Goal: Information Seeking & Learning: Learn about a topic

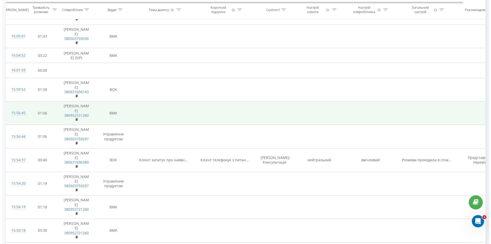
scroll to position [384, 0]
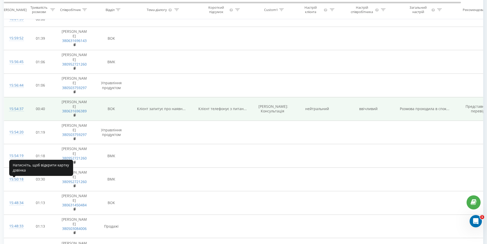
click at [12, 114] on div "15:54:37" at bounding box center [14, 109] width 10 height 10
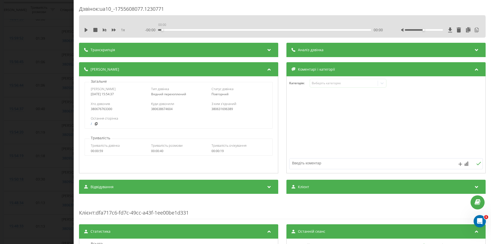
click at [161, 29] on div "00:00" at bounding box center [264, 30] width 213 height 2
click at [110, 51] on span "Транскрипція" at bounding box center [103, 49] width 25 height 5
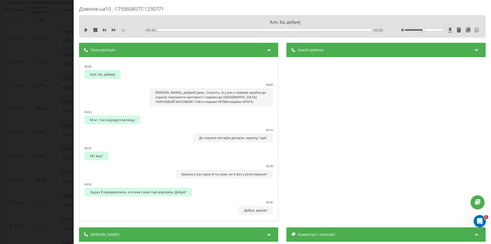
click at [306, 53] on div "Аналіз дзвінка" at bounding box center [386, 50] width 199 height 14
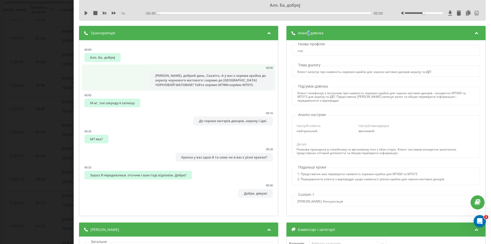
scroll to position [26, 0]
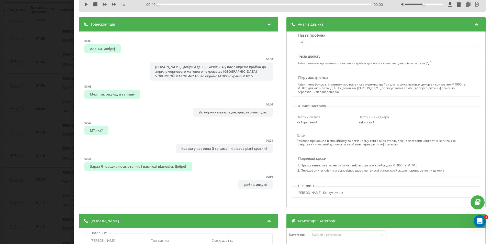
click at [308, 37] on p "Назва профілю" at bounding box center [311, 35] width 29 height 5
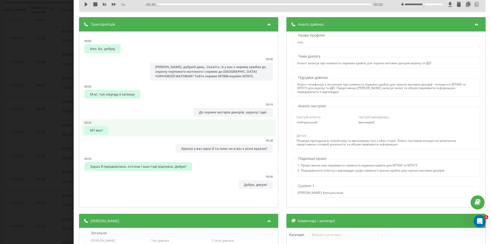
click at [104, 126] on div "МТ яка?" at bounding box center [96, 130] width 24 height 9
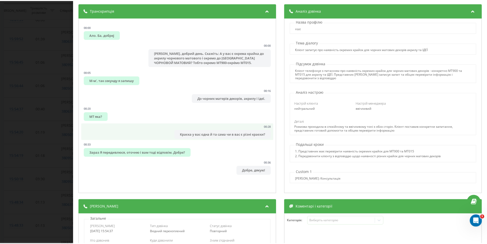
scroll to position [0, 0]
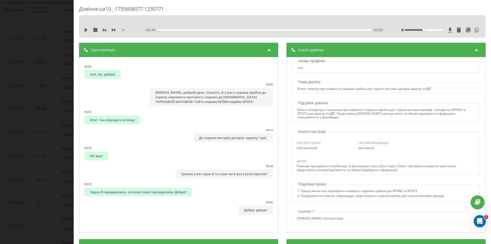
click at [66, 147] on div "Дзвінок : ua10_-1755608077.1230771 1 x - 00:40 00:00 00:00 Транскрипція 00:00 А…" at bounding box center [245, 122] width 491 height 244
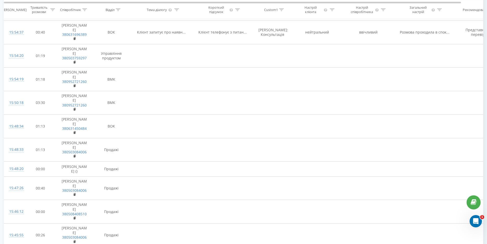
scroll to position [406, 0]
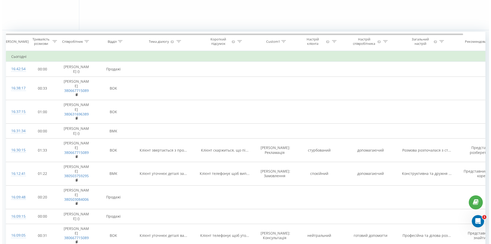
scroll to position [154, 0]
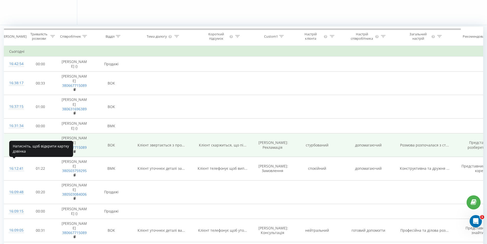
click at [18, 150] on div "16:30:15" at bounding box center [14, 145] width 10 height 10
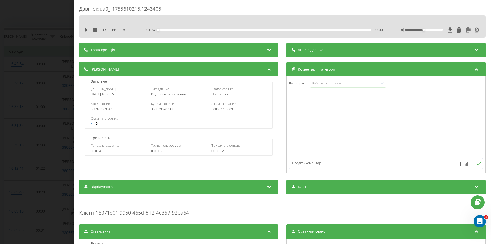
drag, startPoint x: 339, startPoint y: 47, endPoint x: 346, endPoint y: 47, distance: 6.9
click at [339, 47] on div "Аналіз дзвінка" at bounding box center [386, 50] width 199 height 14
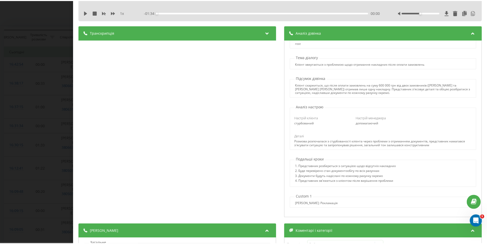
scroll to position [26, 0]
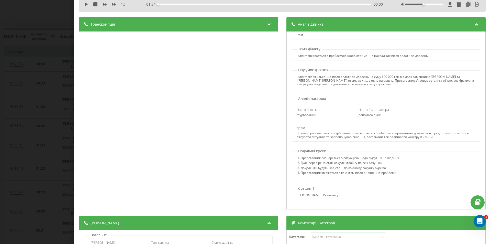
click at [45, 103] on div "Дзвінок : ua0_-1755610215.1243405 1 x - 01:34 00:00 00:00 Транскрипція 00:00 Ал…" at bounding box center [245, 122] width 491 height 244
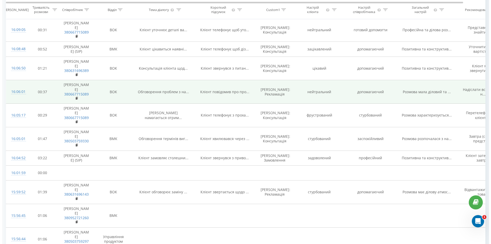
scroll to position [358, 0]
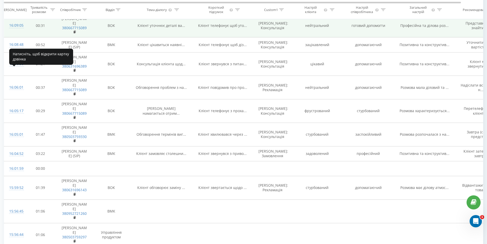
click at [10, 30] on div "16:09:05" at bounding box center [14, 25] width 10 height 10
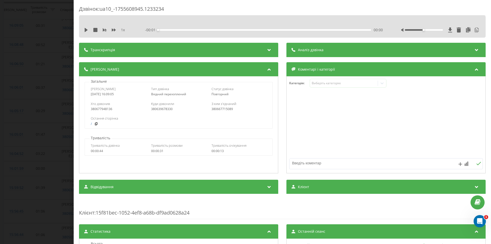
click at [317, 49] on span "Аналіз дзвінка" at bounding box center [311, 49] width 26 height 5
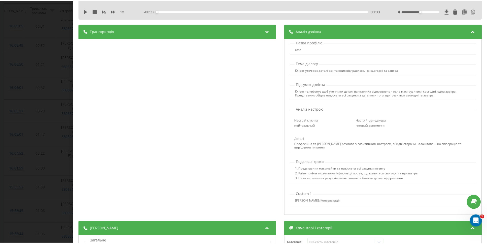
scroll to position [26, 0]
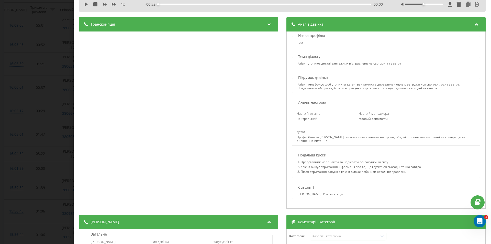
click at [35, 109] on div "Дзвінок : ua10_-1755608945.1233234 1 x - 00:32 00:00 00:00 Транскрипція 00:00 А…" at bounding box center [245, 122] width 491 height 244
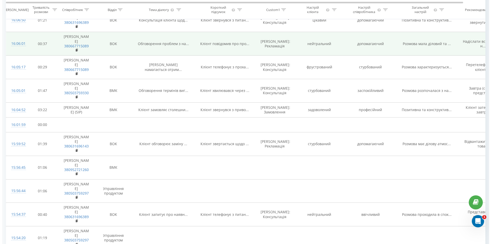
scroll to position [409, 0]
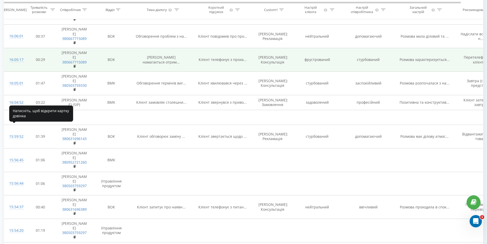
click at [18, 65] on div "16:05:17" at bounding box center [14, 60] width 10 height 10
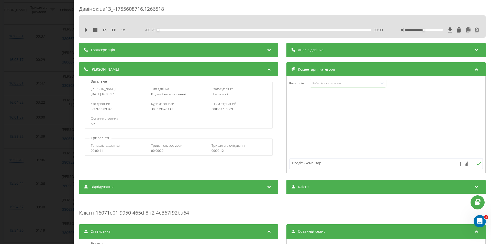
click at [326, 49] on div "Аналіз дзвінка" at bounding box center [386, 50] width 199 height 14
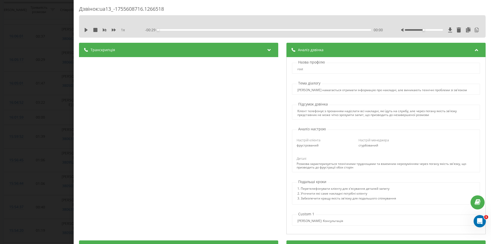
click at [306, 54] on div "Аналіз дзвінка" at bounding box center [386, 50] width 199 height 14
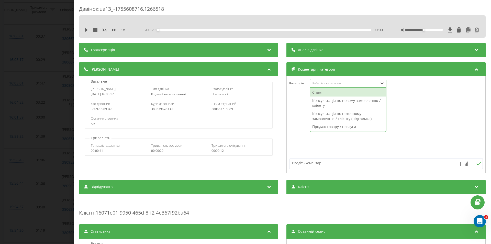
click at [320, 84] on div "Виберіть категорію" at bounding box center [344, 83] width 64 height 4
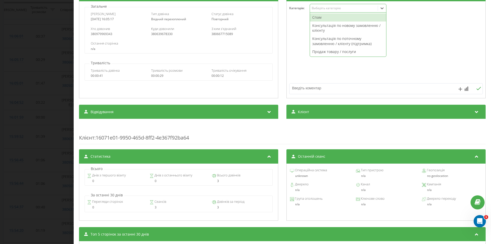
scroll to position [77, 0]
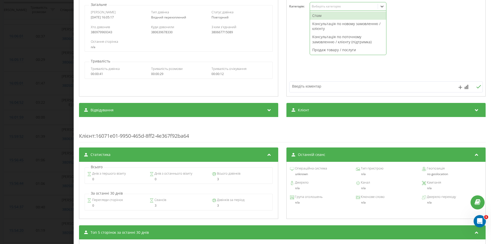
click at [251, 113] on div "Відвідування" at bounding box center [178, 110] width 199 height 14
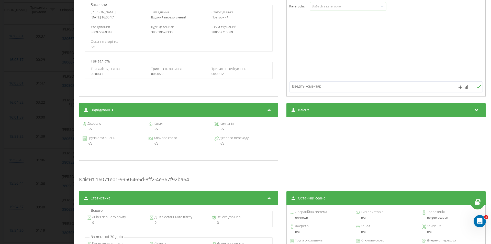
click at [251, 113] on div "Відвідування" at bounding box center [178, 110] width 199 height 14
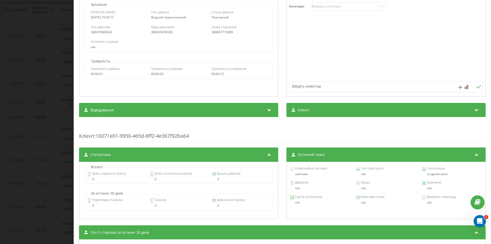
click at [305, 105] on div "Клієнт" at bounding box center [386, 110] width 199 height 14
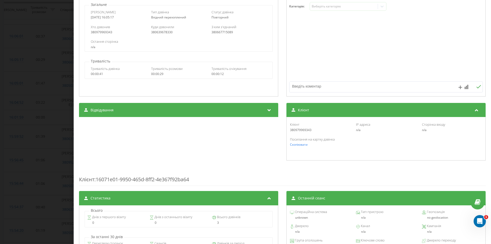
click at [305, 105] on div "Клієнт" at bounding box center [386, 110] width 199 height 14
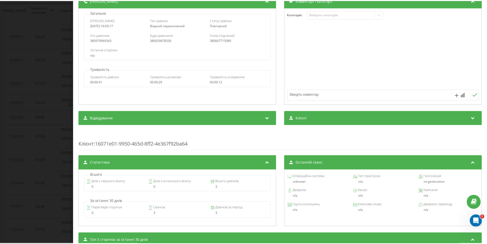
scroll to position [0, 0]
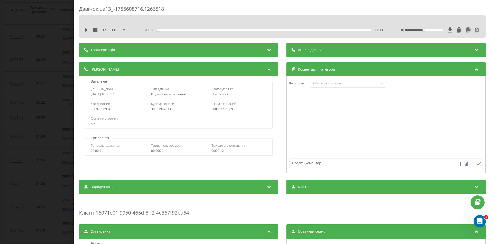
click at [318, 47] on div "Аналіз дзвінка" at bounding box center [386, 50] width 199 height 14
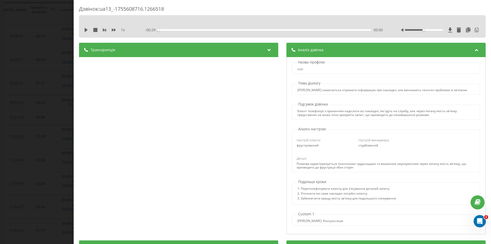
click at [358, 48] on div "Аналіз дзвінка" at bounding box center [386, 50] width 199 height 14
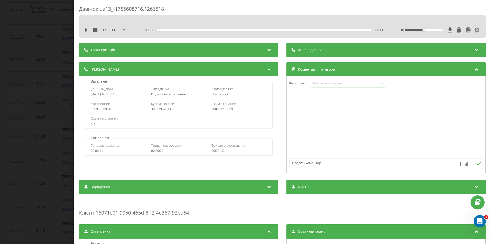
click at [50, 89] on div "Дзвінок : ua13_-1755608716.1266518 1 x - 00:29 00:00 00:00 Транскрипція 00:02 А…" at bounding box center [245, 122] width 491 height 244
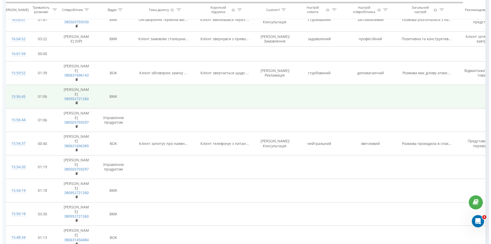
scroll to position [486, 0]
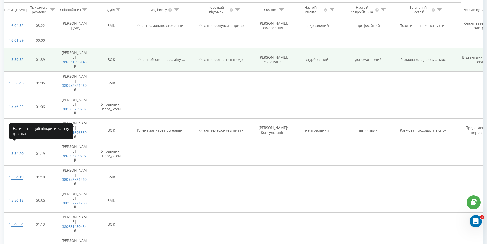
click at [19, 65] on div "15:59:52" at bounding box center [14, 60] width 10 height 10
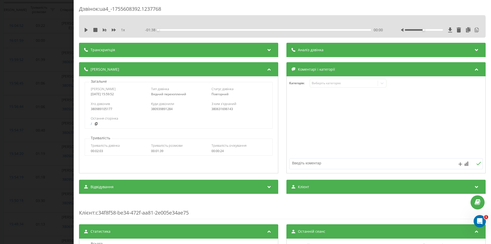
click at [324, 53] on div "Аналіз дзвінка" at bounding box center [386, 50] width 199 height 14
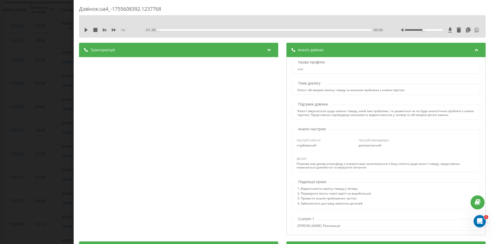
click at [27, 128] on div "Дзвінок : ua4_-1755608392.1237768 1 x - 01:38 00:00 00:00 Транскрипція 00:00 Ал…" at bounding box center [245, 122] width 491 height 244
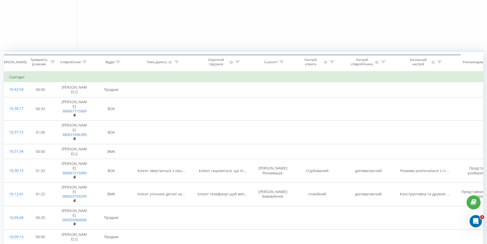
scroll to position [77, 0]
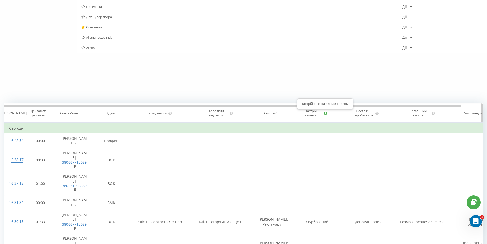
click at [327, 113] on icon at bounding box center [326, 113] width 4 height 3
click at [325, 114] on icon at bounding box center [326, 113] width 4 height 3
click at [326, 114] on icon at bounding box center [326, 113] width 4 height 3
click at [332, 114] on icon at bounding box center [332, 113] width 5 height 3
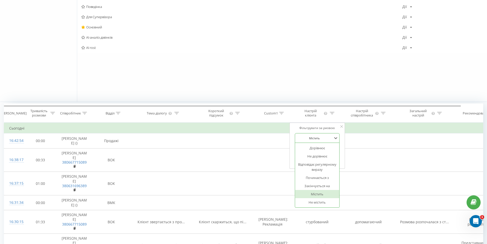
click at [331, 136] on div at bounding box center [315, 138] width 36 height 5
click at [300, 126] on div "Фільтрувати за умовою" at bounding box center [317, 127] width 45 height 5
click at [313, 150] on input "text" at bounding box center [317, 149] width 45 height 9
click at [340, 125] on div "Фільтрувати за умовою Містить Скасувати OK" at bounding box center [318, 146] width 56 height 46
click at [289, 65] on div "Джерела трафіку Дії Редагувати Копіювати Видалити За замовчуванням Поділитися А…" at bounding box center [282, 41] width 410 height 121
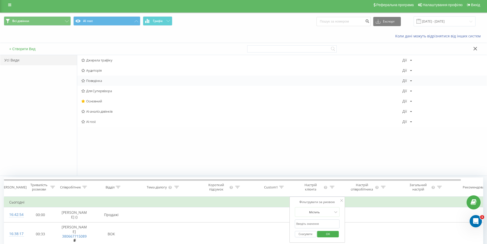
scroll to position [0, 0]
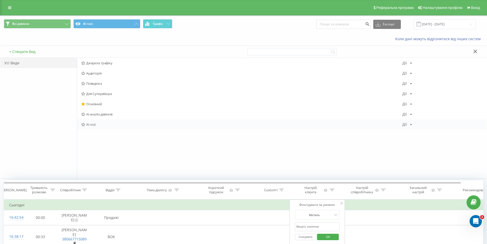
click at [409, 124] on div "Дії Редагувати Копіювати Видалити За замовчуванням Поділитися" at bounding box center [408, 125] width 10 height 4
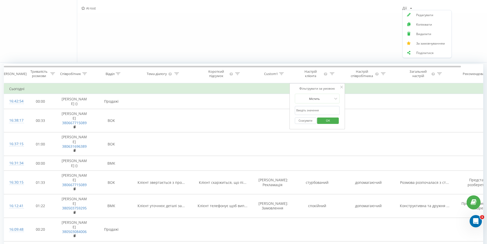
scroll to position [128, 0]
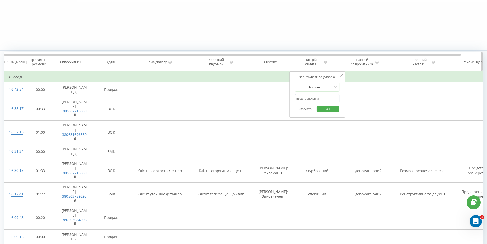
click at [453, 63] on div "Загальний настрій" at bounding box center [424, 62] width 61 height 9
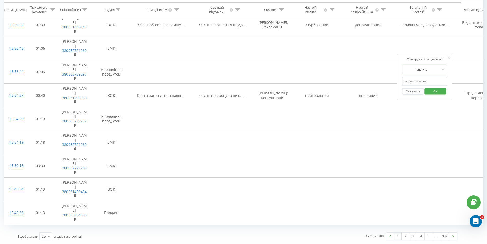
scroll to position [561, 0]
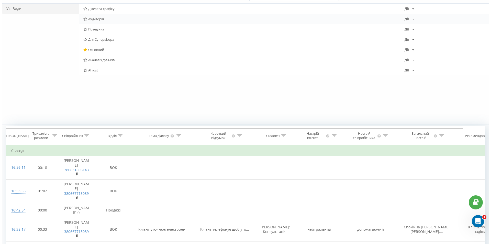
scroll to position [179, 0]
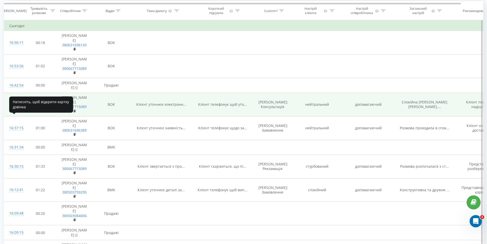
click at [19, 110] on div "16:38:17" at bounding box center [14, 105] width 10 height 10
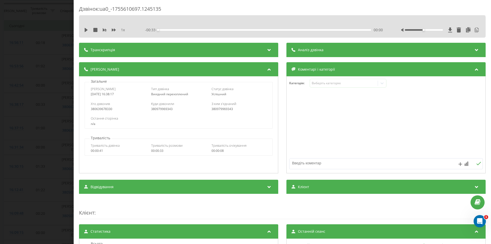
click at [319, 52] on span "Аналіз дзвінка" at bounding box center [311, 49] width 26 height 5
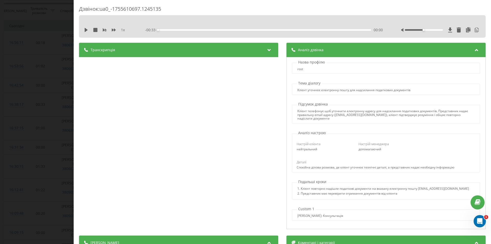
click at [260, 51] on div "Транскрипція" at bounding box center [178, 50] width 199 height 14
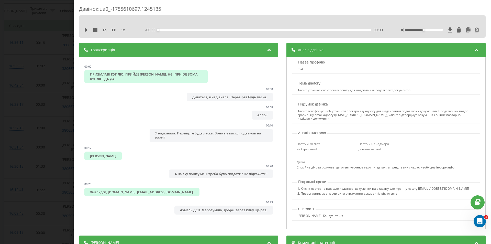
click at [56, 83] on div "Дзвінок : ua0_-1755610697.1245135 1 x - 00:33 00:00 00:00 Транскрипція 00:00 ПР…" at bounding box center [245, 122] width 491 height 244
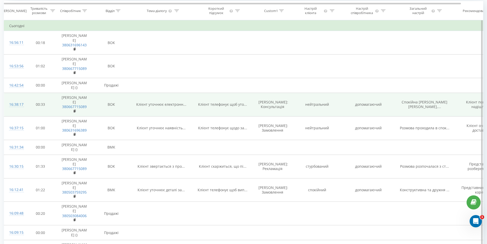
click at [19, 110] on div "16:38:17" at bounding box center [14, 105] width 10 height 10
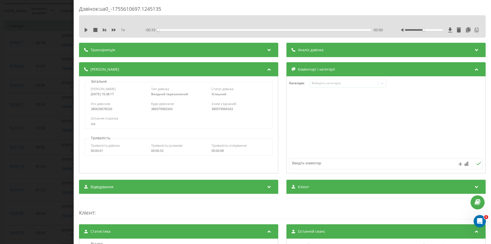
click at [141, 49] on div "Транскрипція" at bounding box center [178, 50] width 199 height 14
